Goal: Check status: Check status

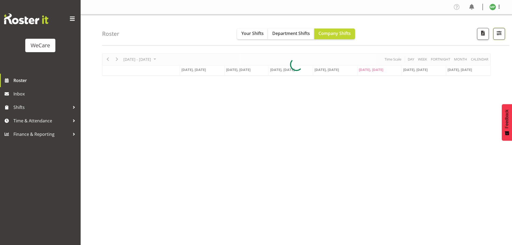
click at [500, 34] on span "button" at bounding box center [499, 33] width 7 height 7
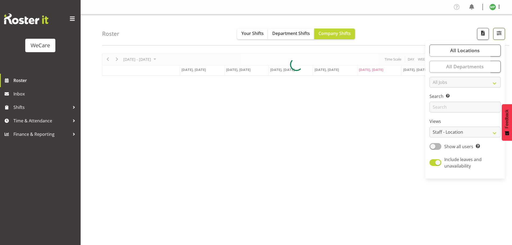
click at [0, 0] on div "Timeline Week of August 22, 2025" at bounding box center [0, 0] width 0 height 0
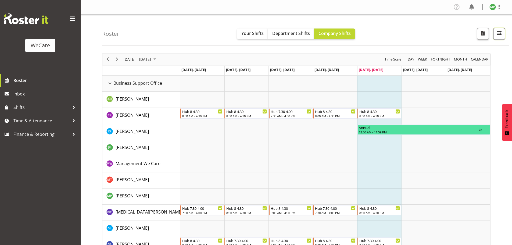
click at [496, 35] on span "button" at bounding box center [499, 33] width 7 height 7
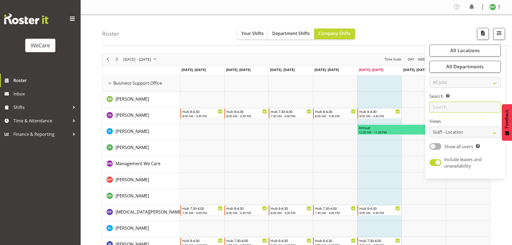
click at [466, 104] on input "text" at bounding box center [465, 107] width 71 height 11
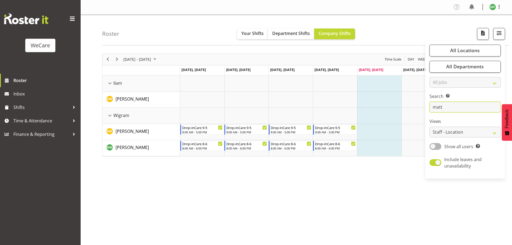
type input "matt"
click at [342, 185] on div "[DATE] - [DATE] [DATE] Day Week Fortnight Month calendar Month Agenda Time Scal…" at bounding box center [307, 156] width 410 height 215
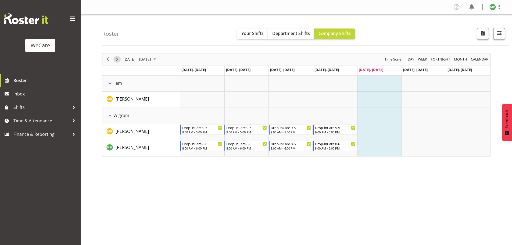
click at [115, 60] on span "Next" at bounding box center [117, 59] width 6 height 7
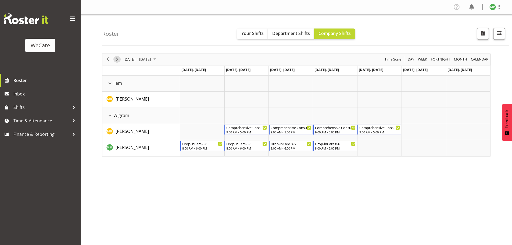
click at [115, 60] on span "Next" at bounding box center [117, 59] width 6 height 7
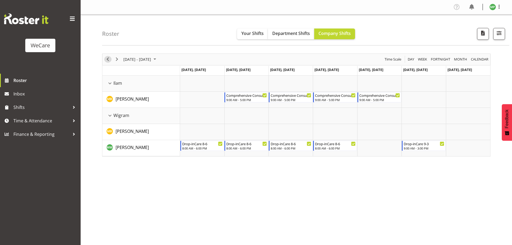
click at [106, 58] on span "Previous" at bounding box center [108, 59] width 6 height 7
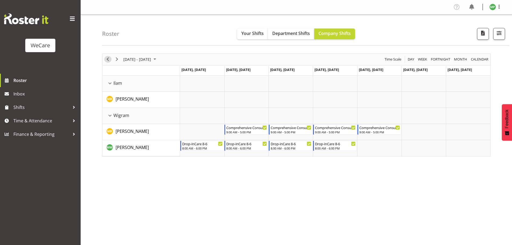
click at [106, 59] on span "Previous" at bounding box center [108, 59] width 6 height 7
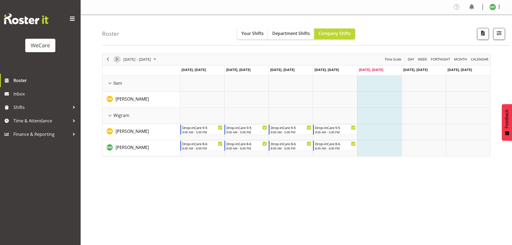
click at [117, 59] on span "Next" at bounding box center [117, 59] width 6 height 7
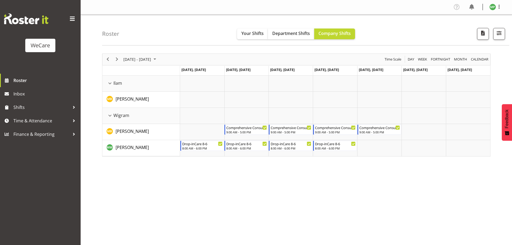
click at [382, 29] on div "Roster Your Shifts Department Shifts Company Shifts All Locations Clear Busines…" at bounding box center [305, 30] width 407 height 31
click at [314, 197] on div "[DATE] - [DATE] [DATE] Day Week Fortnight Month calendar Month Agenda Time Scal…" at bounding box center [307, 156] width 410 height 215
click at [441, 31] on div "Roster Your Shifts Department Shifts Company Shifts All Locations Clear Busines…" at bounding box center [305, 30] width 407 height 31
click at [423, 35] on div "Roster Your Shifts Department Shifts Company Shifts All Locations Clear Busines…" at bounding box center [305, 30] width 407 height 31
